Goal: Find specific page/section: Find specific page/section

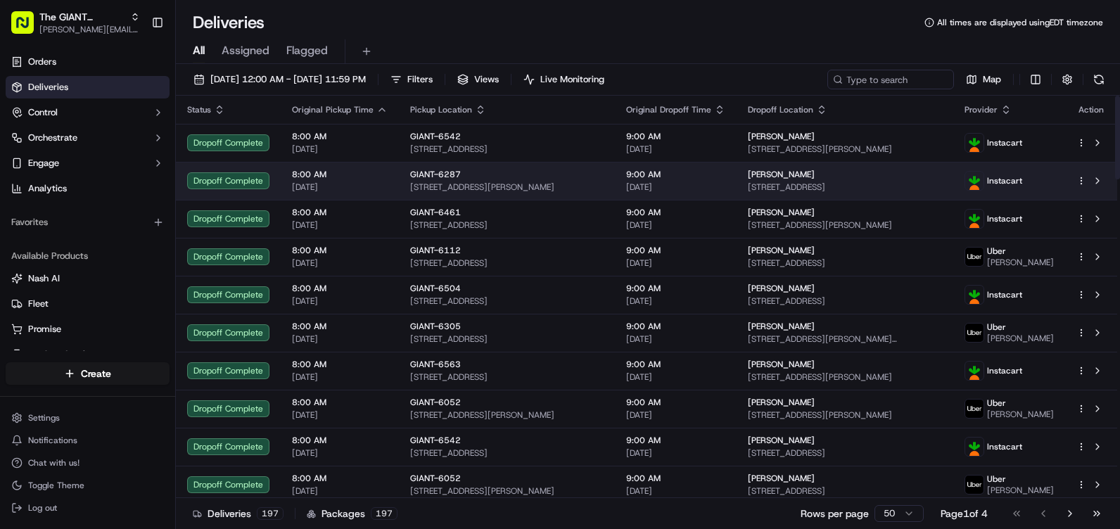
drag, startPoint x: 479, startPoint y: 75, endPoint x: 370, endPoint y: 168, distance: 143.7
click at [433, 75] on span "Filters" at bounding box center [419, 79] width 25 height 13
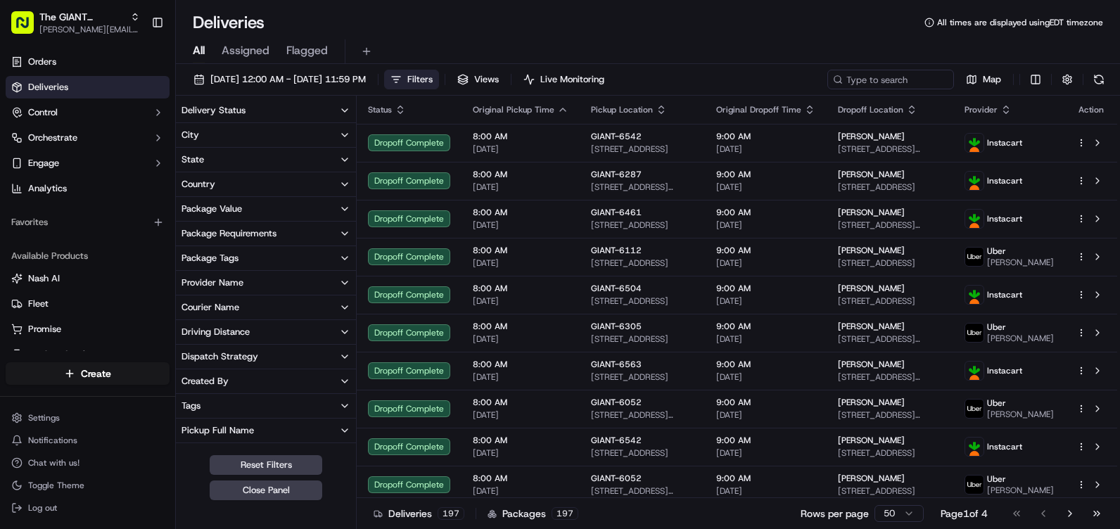
click at [211, 137] on button "City" at bounding box center [266, 135] width 180 height 24
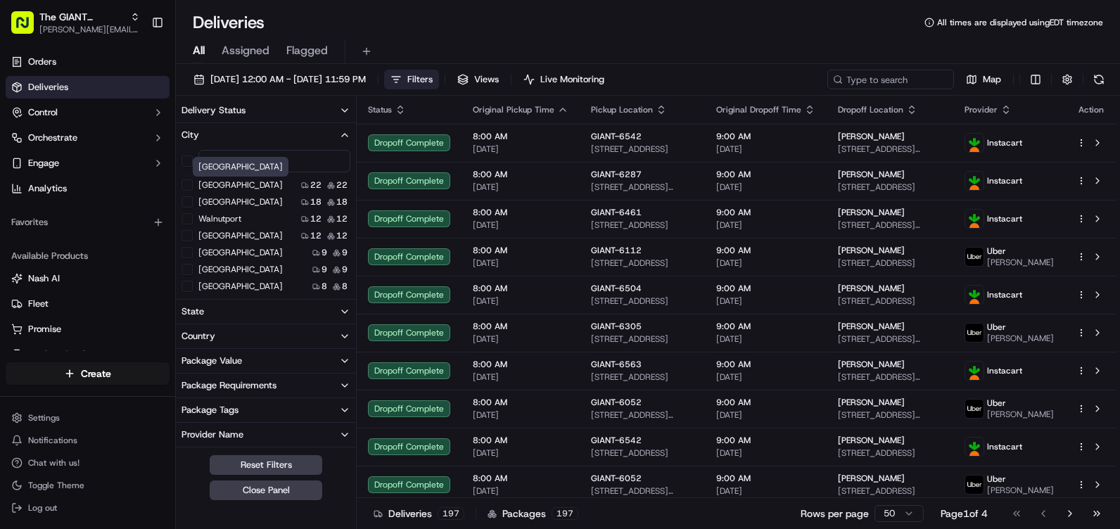
click at [235, 164] on div "Harrisburg Harrisburg" at bounding box center [241, 167] width 96 height 20
click at [255, 164] on input at bounding box center [274, 161] width 152 height 23
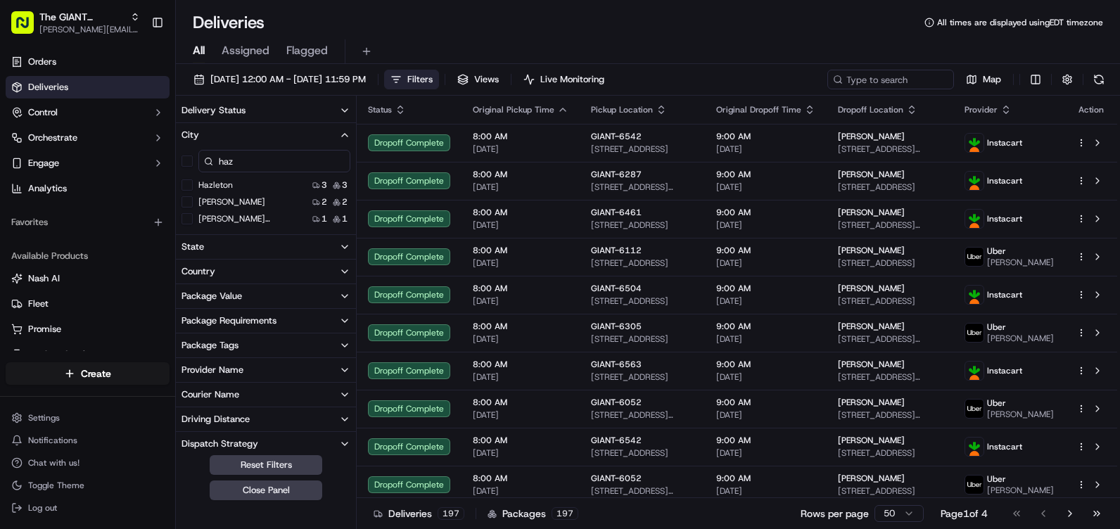
type input "haz"
click at [191, 190] on button "Hazleton" at bounding box center [187, 184] width 11 height 11
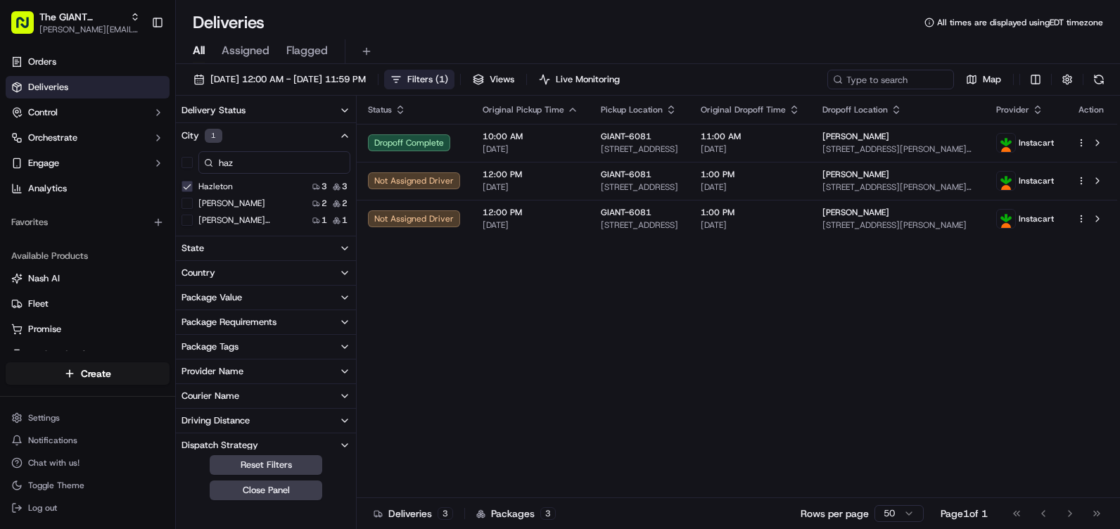
click at [448, 80] on span "Filters ( 1 )" at bounding box center [427, 79] width 41 height 13
